Goal: Task Accomplishment & Management: Complete application form

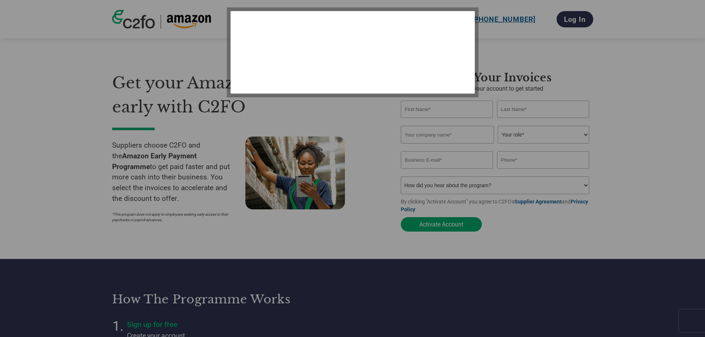
select select "en-[GEOGRAPHIC_DATA]"
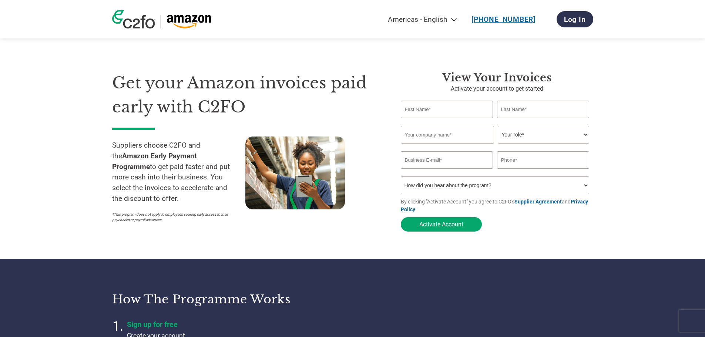
click at [471, 111] on input "text" at bounding box center [447, 109] width 93 height 17
select select "en-[GEOGRAPHIC_DATA]"
click at [445, 107] on input "text" at bounding box center [447, 109] width 93 height 17
type input "[PERSON_NAME]"
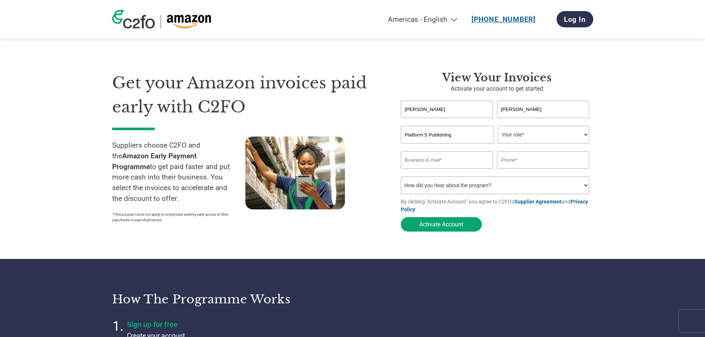
type input "Platform 5 Publishing"
drag, startPoint x: 505, startPoint y: 126, endPoint x: 508, endPoint y: 129, distance: 4.7
click at [506, 127] on form "Andrew Edwards Invalid first name or first name is too long Invalid last name o…" at bounding box center [497, 168] width 193 height 135
click at [518, 134] on select "Your role* CFO Controller Credit Manager Finance Director Treasurer CEO Preside…" at bounding box center [543, 135] width 91 height 18
select select "OWNER_FOUNDER"
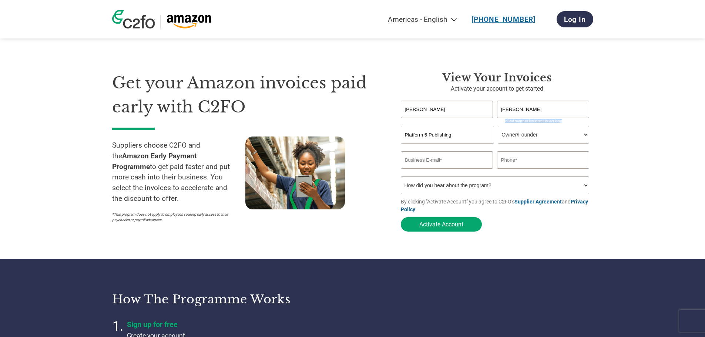
click at [498, 127] on select "Your role* CFO Controller Credit Manager Finance Director Treasurer CEO Preside…" at bounding box center [543, 135] width 91 height 18
click at [453, 162] on input "email" at bounding box center [447, 159] width 93 height 17
type input "andy.edwards@platform5.com"
type input "01142552625"
click at [463, 193] on select "How did you hear about the program? Received a letter Email Social Media Online…" at bounding box center [495, 186] width 189 height 18
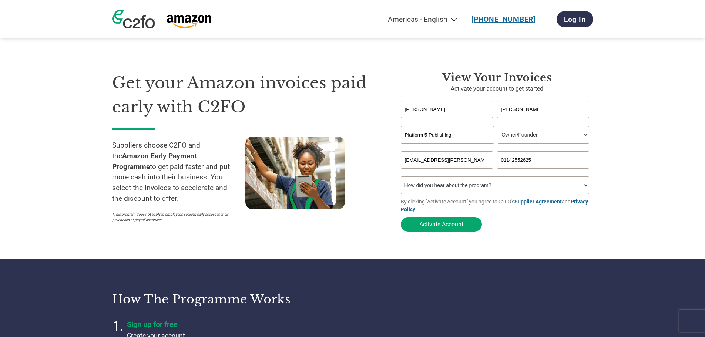
select select "Email"
click at [401, 179] on select "How did you hear about the program? Received a letter Email Social Media Online…" at bounding box center [495, 186] width 189 height 18
click at [441, 229] on button "Activate Account" at bounding box center [441, 224] width 81 height 14
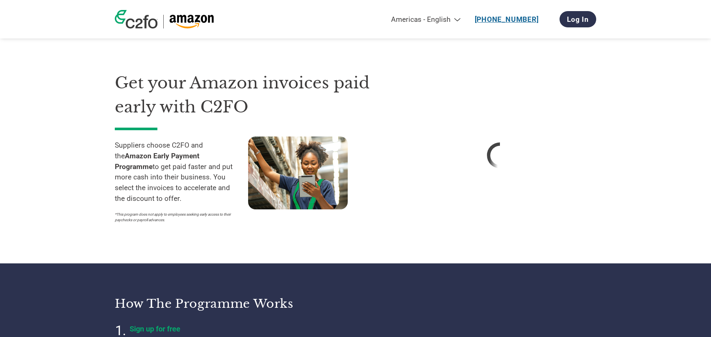
select select "en-[GEOGRAPHIC_DATA]"
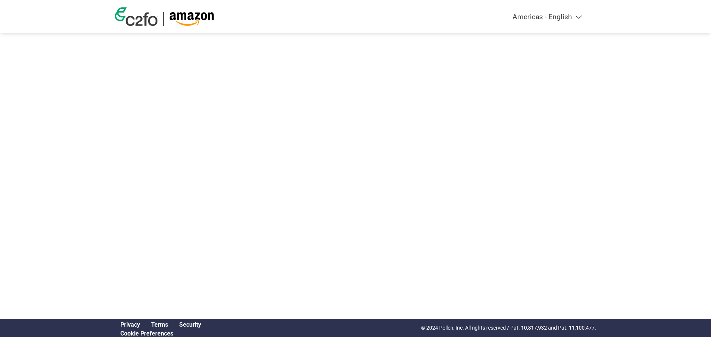
select select "en-[GEOGRAPHIC_DATA]"
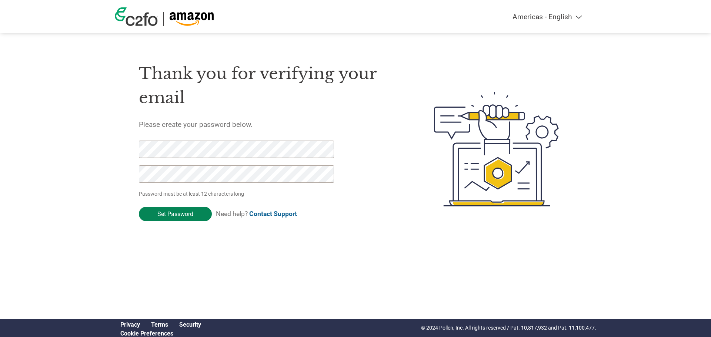
click at [184, 215] on input "Set Password" at bounding box center [175, 214] width 73 height 14
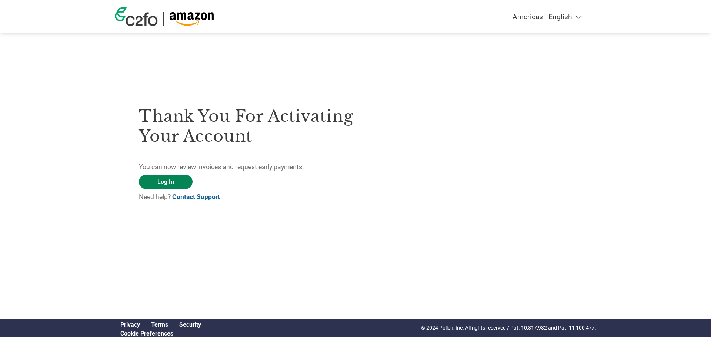
click at [167, 181] on link "Log In" at bounding box center [166, 182] width 54 height 14
